Goal: Task Accomplishment & Management: Manage account settings

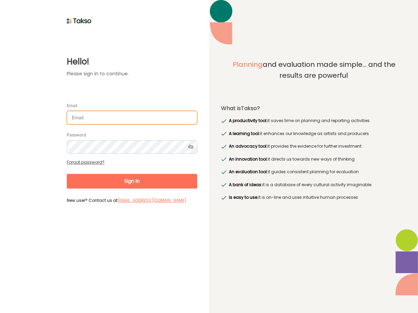
type input "[PERSON_NAME][EMAIL_ADDRESS][DOMAIN_NAME]"
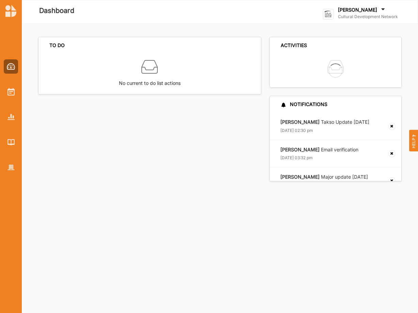
drag, startPoint x: 205, startPoint y: 107, endPoint x: 310, endPoint y: 48, distance: 120.3
click at [224, 102] on div "TO DO No current to do list actions" at bounding box center [151, 109] width 227 height 144
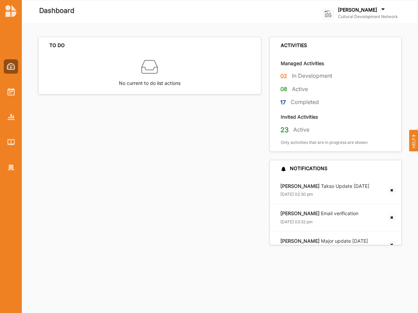
click at [327, 13] on img at bounding box center [328, 14] width 11 height 11
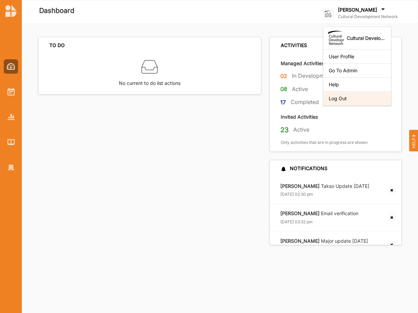
click at [341, 97] on div "Log Out" at bounding box center [357, 98] width 57 height 6
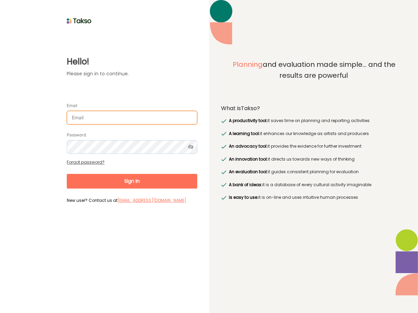
type input "[EMAIL_ADDRESS][DOMAIN_NAME]"
